Goal: Transaction & Acquisition: Purchase product/service

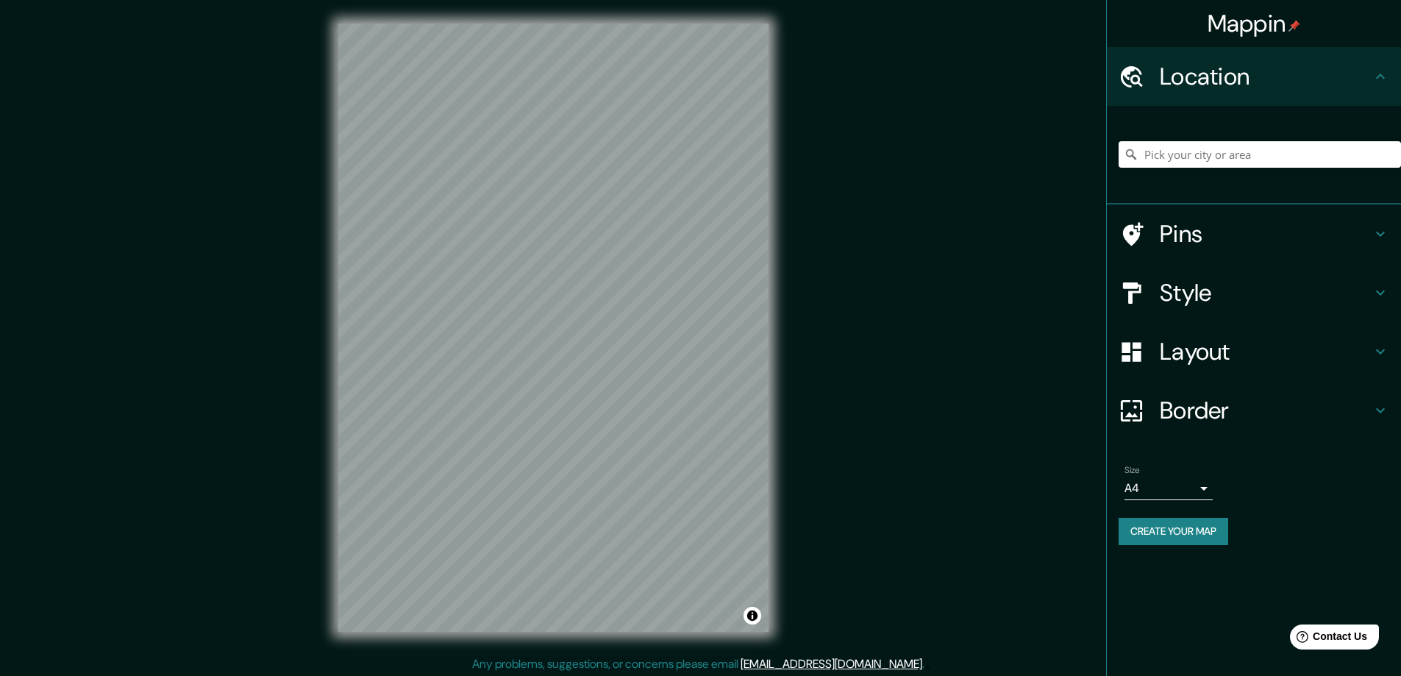
click at [248, 170] on div "Mappin Location Pins Style Layout Border Choose a border. Hint : you can make l…" at bounding box center [700, 339] width 1401 height 679
click at [1176, 283] on h4 "Style" at bounding box center [1265, 292] width 212 height 29
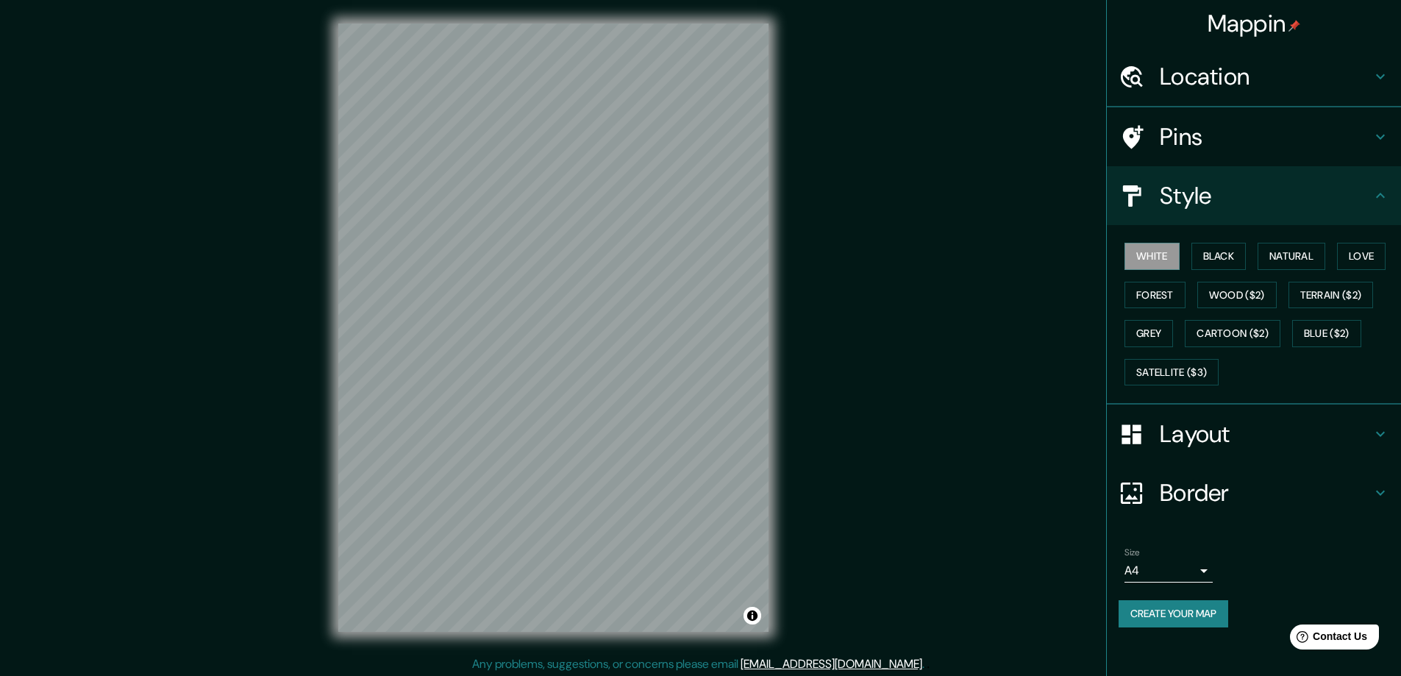
click at [179, 503] on div "Mappin Location Pins Style White Black Natural Love Forest Wood ($2) Terrain ($…" at bounding box center [700, 339] width 1401 height 679
click at [1217, 247] on button "Black" at bounding box center [1218, 256] width 55 height 27
click at [1191, 426] on h4 "Layout" at bounding box center [1265, 433] width 212 height 29
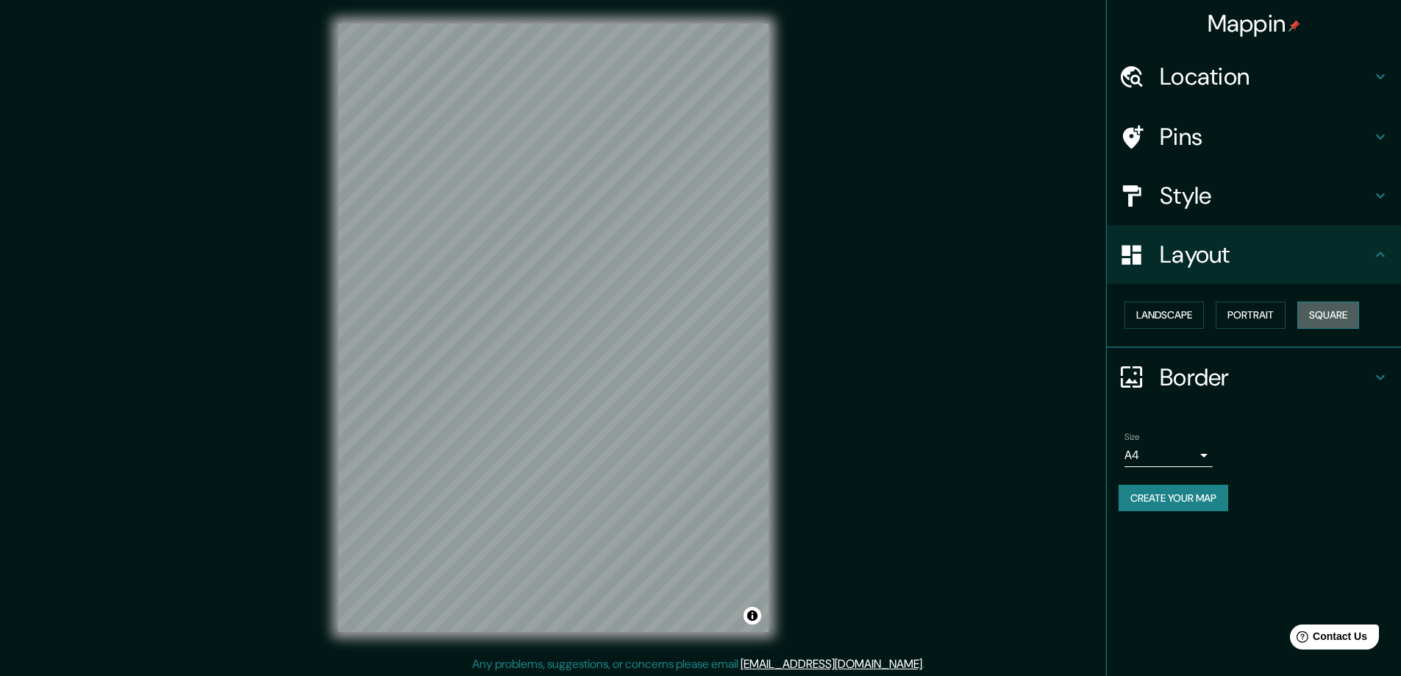
click at [1348, 318] on button "Square" at bounding box center [1328, 314] width 62 height 27
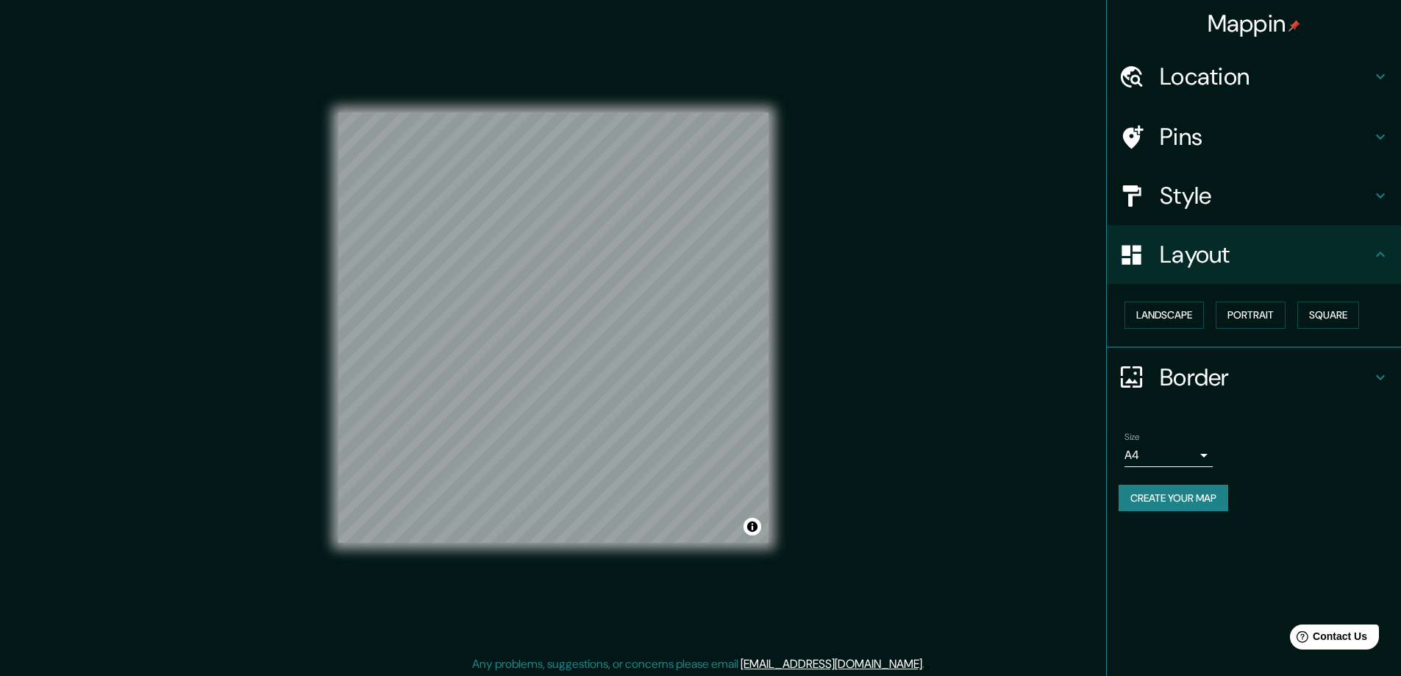
click at [1198, 454] on body "Mappin Location Pins Style Layout Landscape Portrait Square Border Choose a bor…" at bounding box center [700, 338] width 1401 height 676
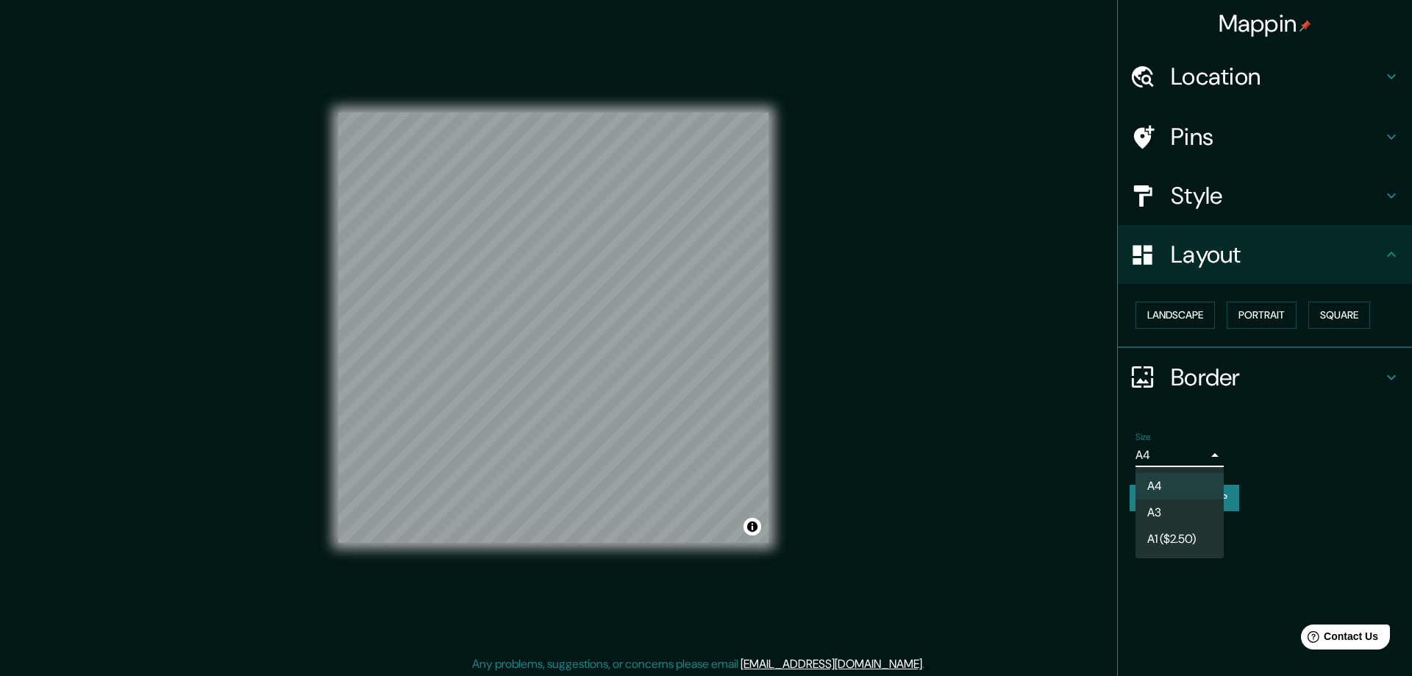
click at [1163, 512] on li "A3" at bounding box center [1179, 512] width 88 height 26
type input "a4"
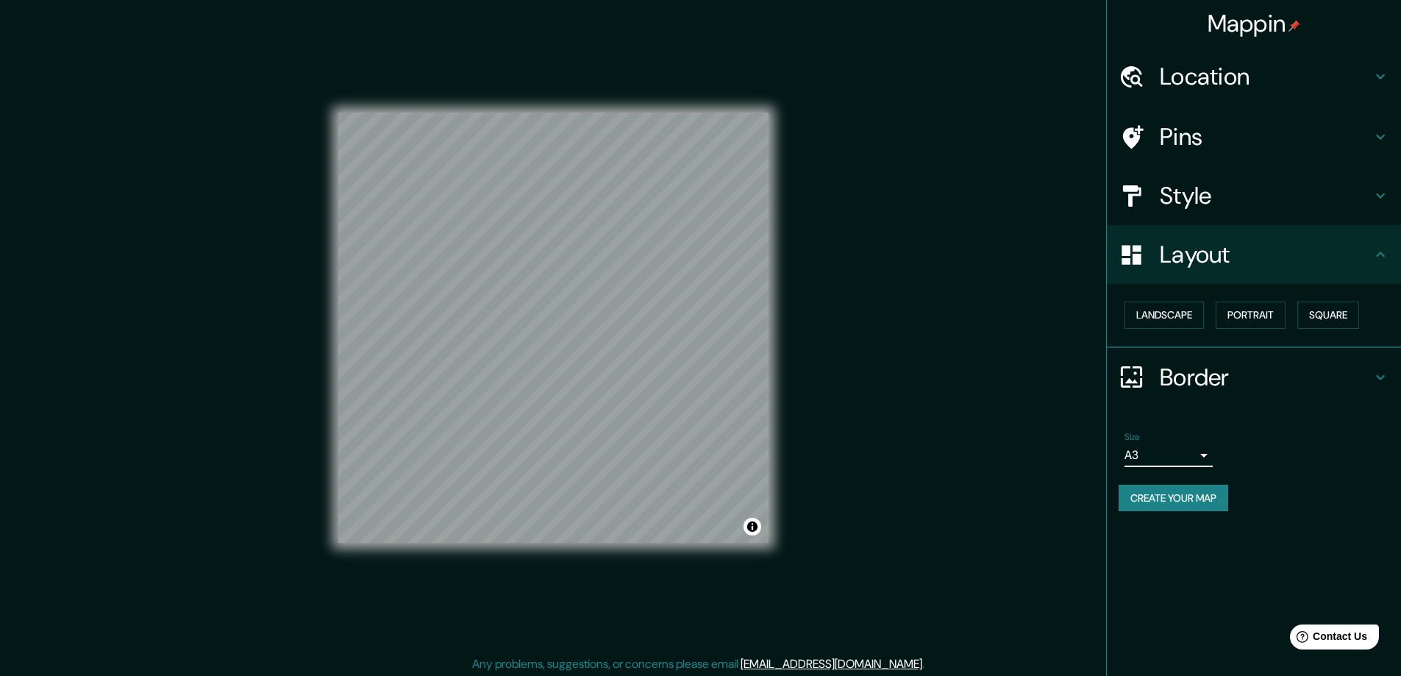
click at [1178, 191] on h4 "Style" at bounding box center [1265, 195] width 212 height 29
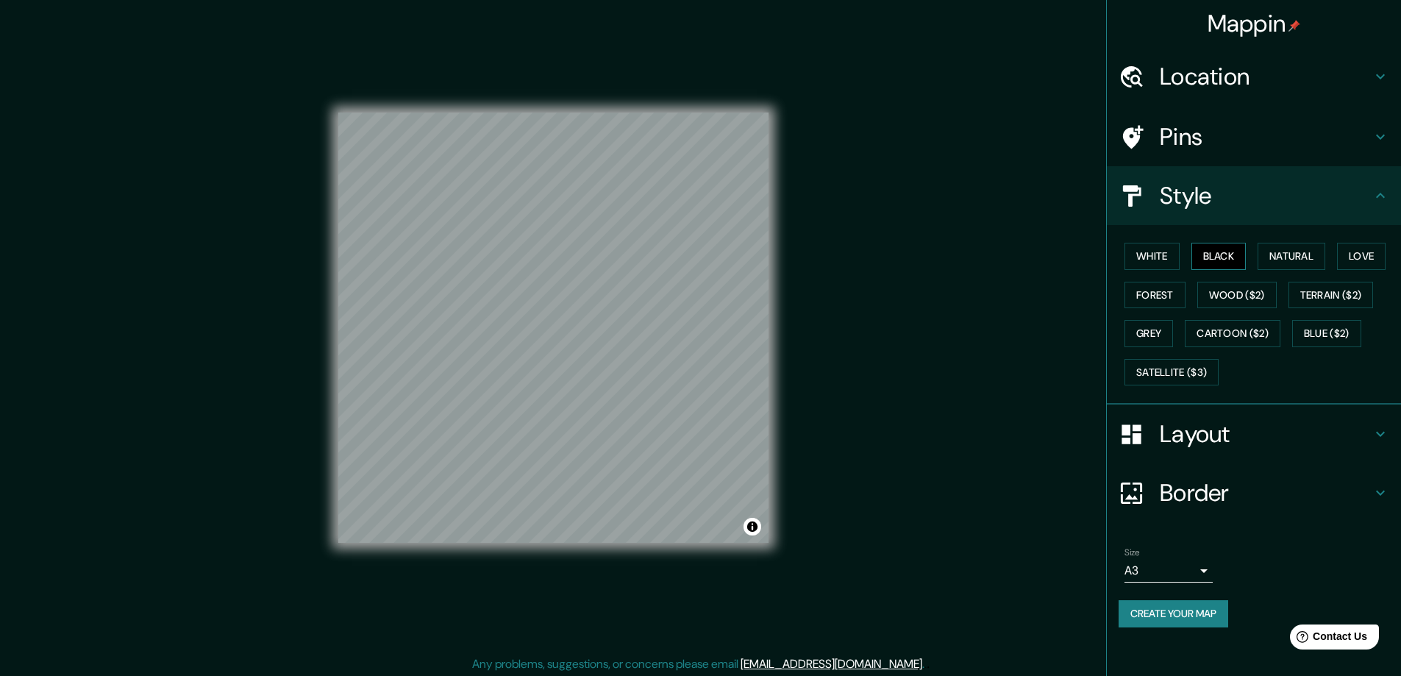
click at [1222, 247] on button "Black" at bounding box center [1218, 256] width 55 height 27
click at [1188, 68] on h4 "Location" at bounding box center [1265, 76] width 212 height 29
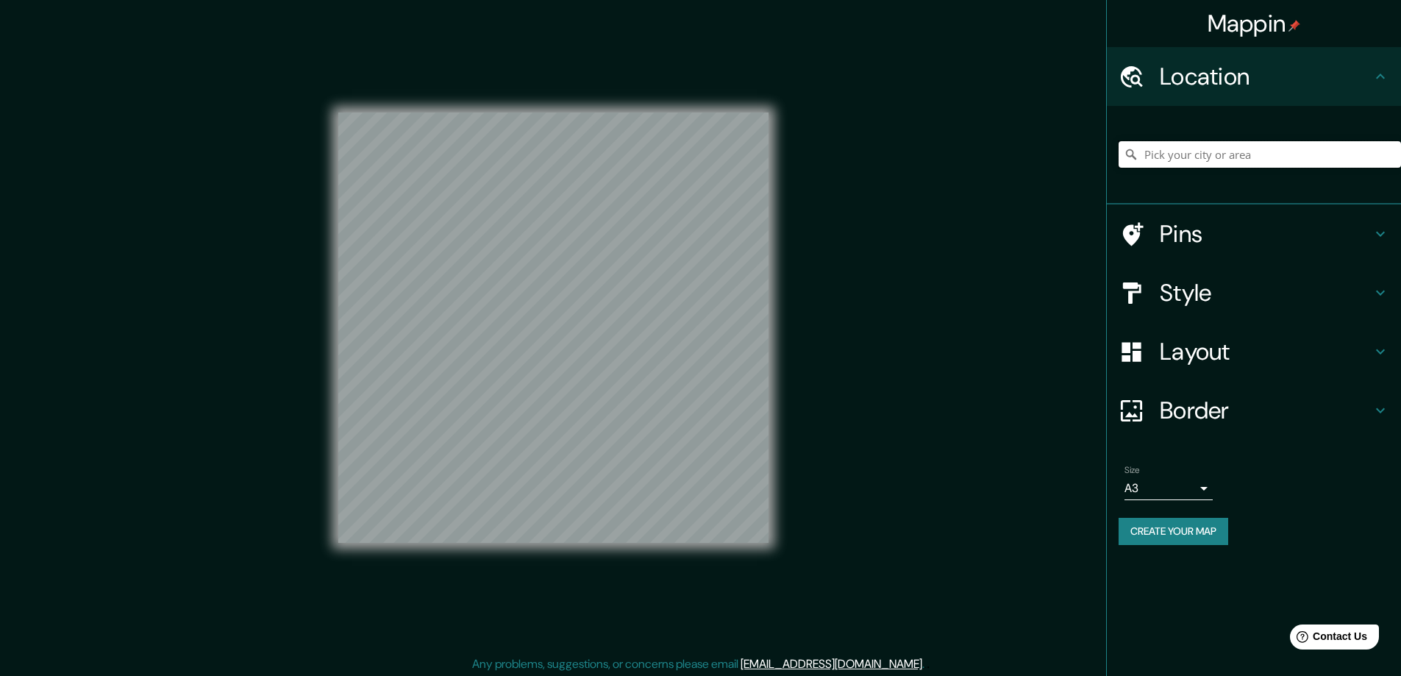
click at [1174, 155] on input "Pick your city or area" at bounding box center [1259, 154] width 282 height 26
paste input "5/98-100 Copeland Street Penrith, NSW 2750"
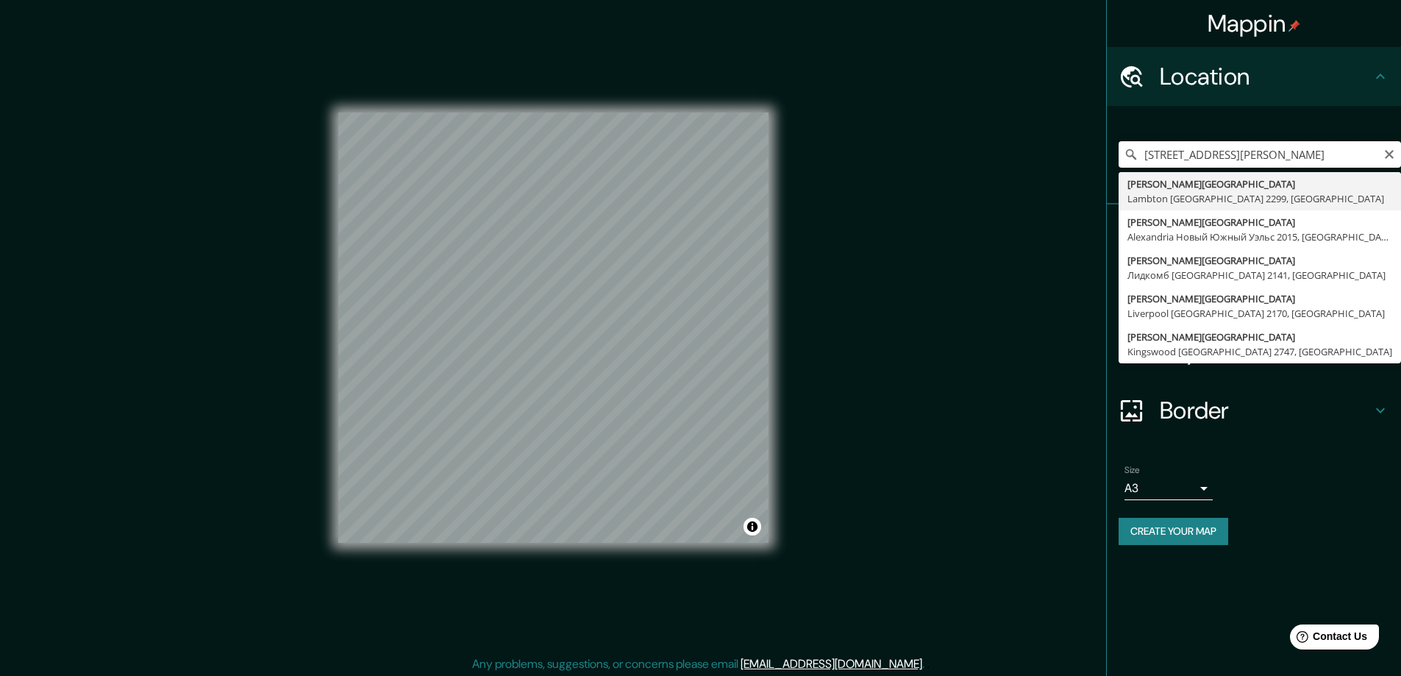
click at [1154, 151] on input "5/98-100 Copeland Street Penrith, NSW 2750" at bounding box center [1259, 154] width 282 height 26
type input "98-100 Copeland Street, Пенрит Новый Южный Уэльс 2750, Австралия"
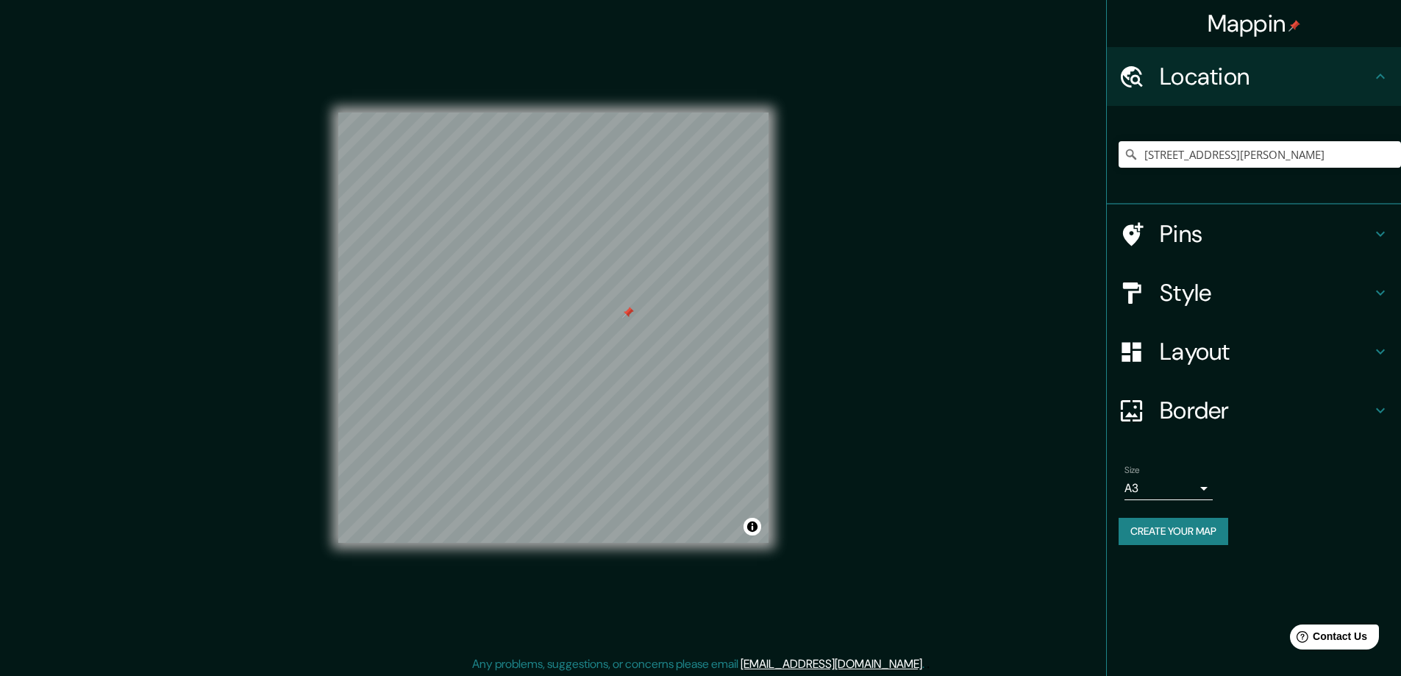
click at [629, 312] on div at bounding box center [628, 313] width 12 height 12
click at [1129, 529] on button "Create your map" at bounding box center [1173, 531] width 110 height 27
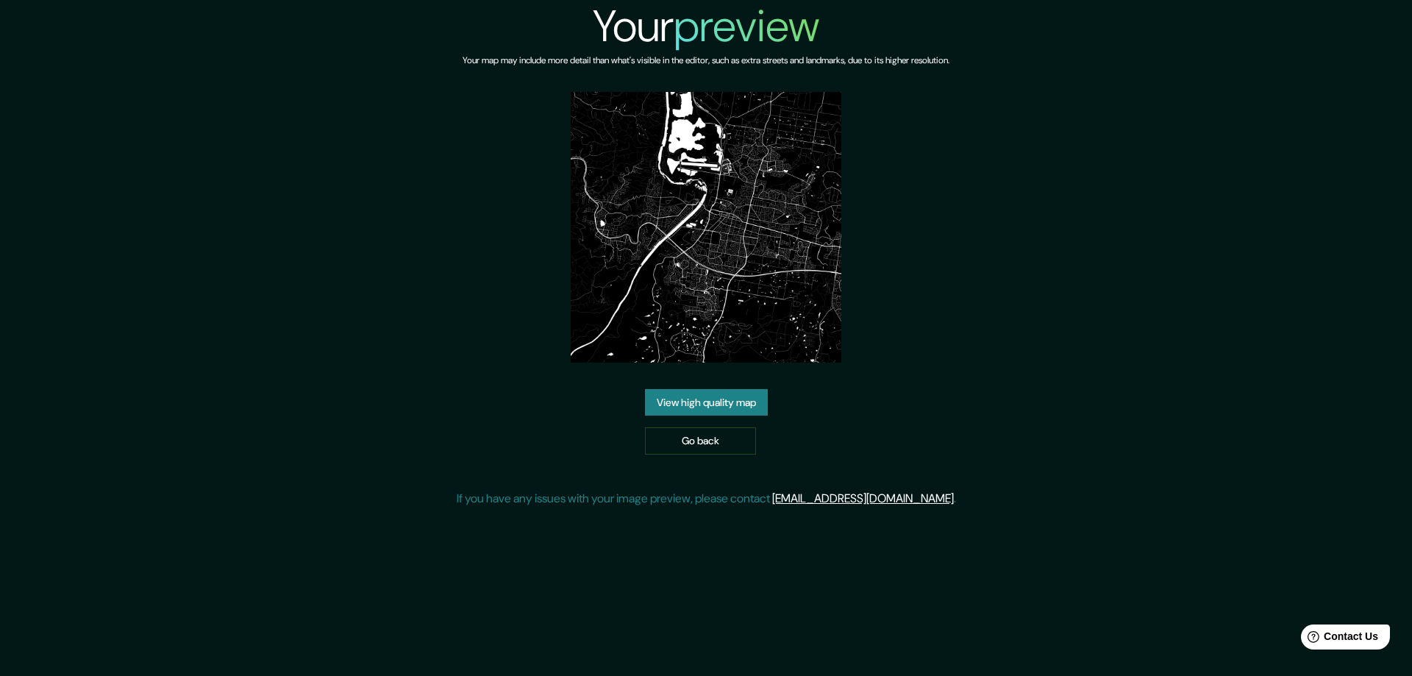
drag, startPoint x: 703, startPoint y: 398, endPoint x: 199, endPoint y: 435, distance: 505.7
click at [702, 398] on link "View high quality map" at bounding box center [706, 402] width 123 height 27
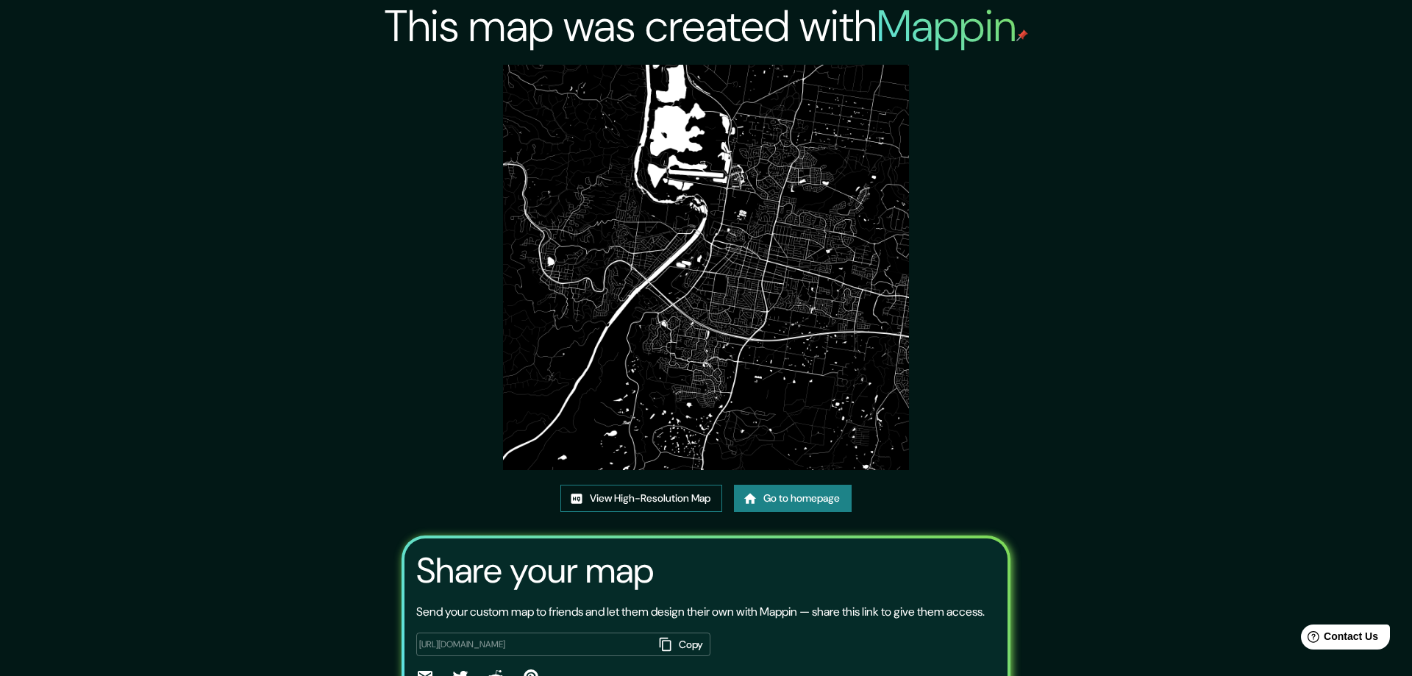
click at [605, 484] on link "View High-Resolution Map" at bounding box center [641, 497] width 162 height 27
click at [789, 484] on link "Go to homepage" at bounding box center [793, 497] width 118 height 27
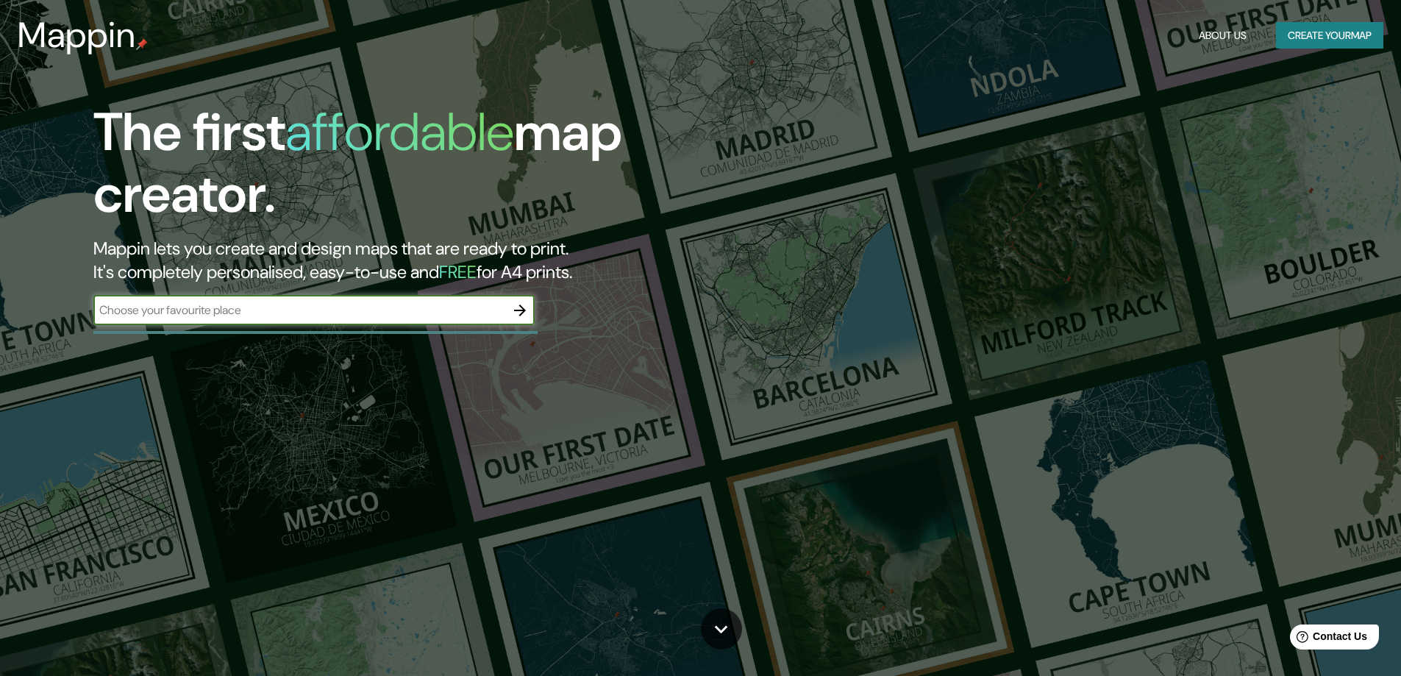
drag, startPoint x: 518, startPoint y: 307, endPoint x: 979, endPoint y: 204, distance: 472.5
click at [518, 307] on icon "button" at bounding box center [520, 310] width 18 height 18
